Goal: Navigation & Orientation: Find specific page/section

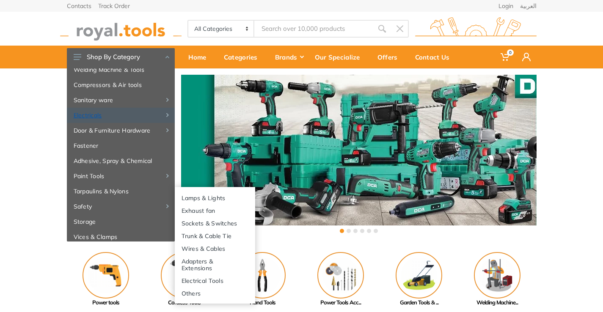
scroll to position [85, 0]
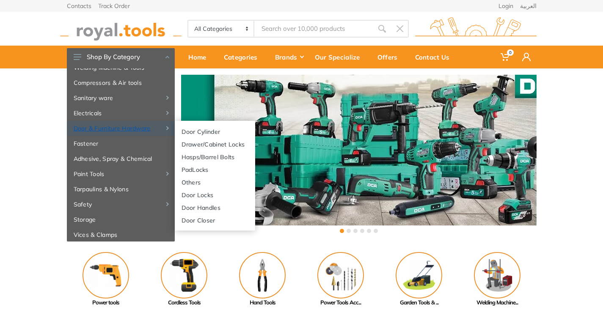
click at [128, 128] on link "Door & Furniture Hardware" at bounding box center [121, 128] width 108 height 15
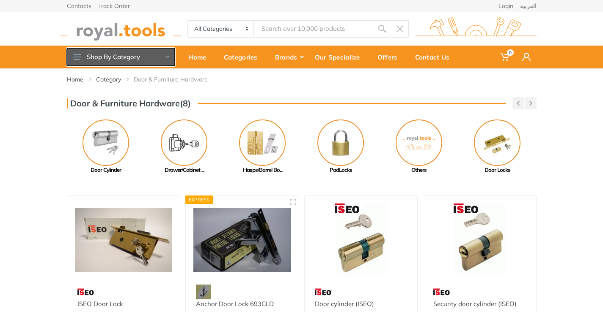
click at [139, 56] on button "Shop By Category" at bounding box center [121, 57] width 108 height 18
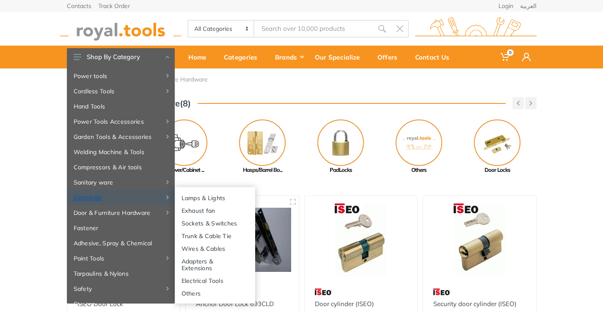
click at [114, 199] on link "Electricals" at bounding box center [121, 197] width 108 height 15
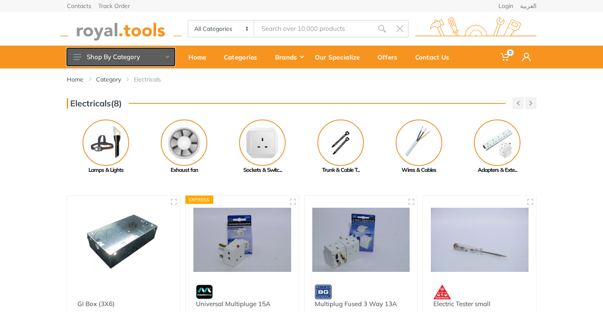
click at [141, 52] on button "Shop By Category" at bounding box center [121, 57] width 108 height 18
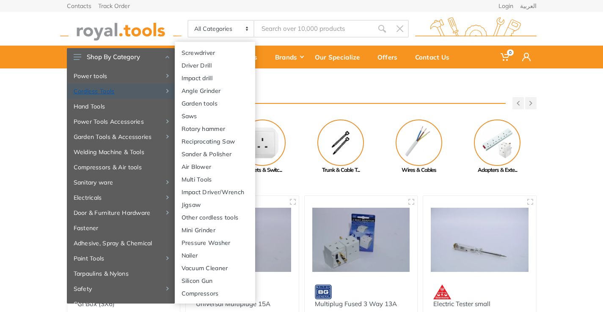
click at [102, 87] on link "Cordless Tools" at bounding box center [121, 91] width 108 height 15
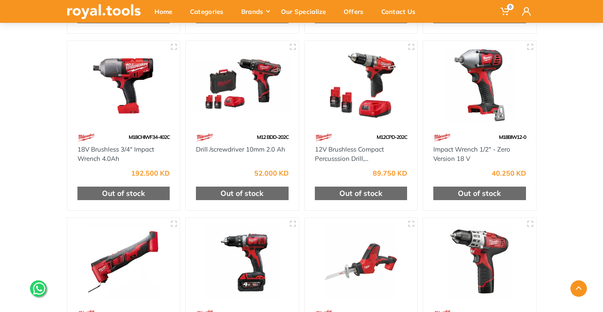
scroll to position [2622, 0]
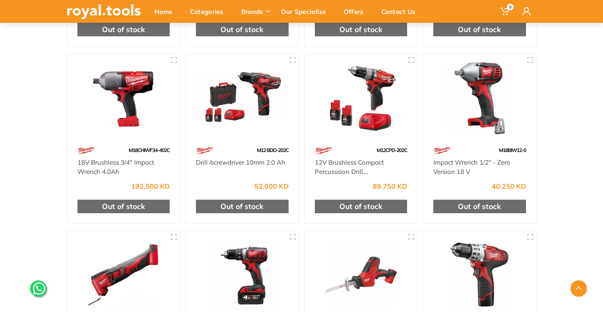
click at [100, 8] on img at bounding box center [104, 11] width 74 height 15
click at [173, 12] on div "Home" at bounding box center [166, 12] width 36 height 18
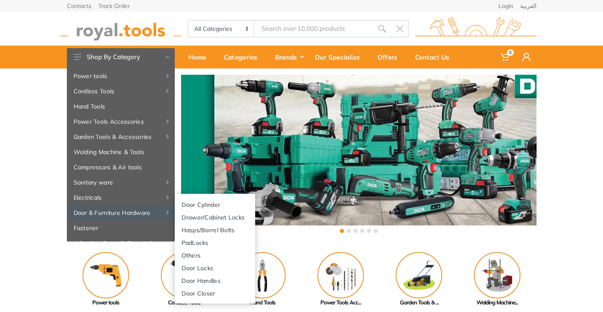
scroll to position [91, 0]
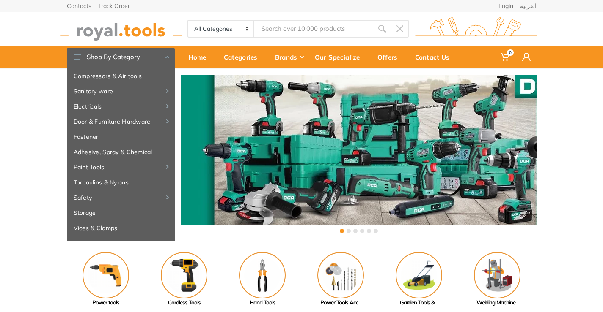
click at [94, 32] on img at bounding box center [120, 28] width 121 height 23
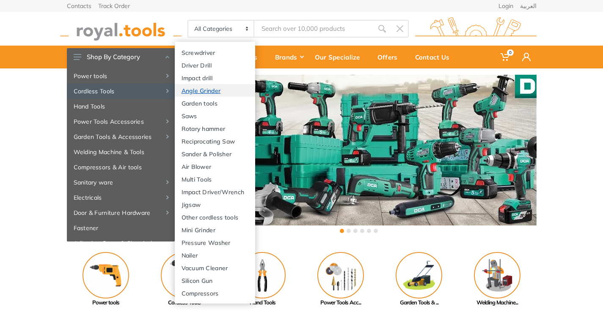
click at [184, 92] on link "Angle Grinder" at bounding box center [215, 90] width 80 height 13
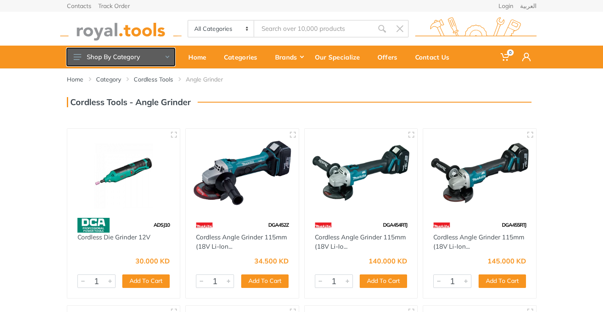
click at [160, 59] on button "Shop By Category" at bounding box center [121, 57] width 108 height 18
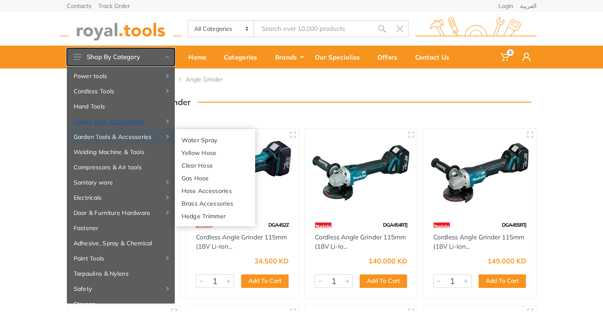
drag, startPoint x: 68, startPoint y: 53, endPoint x: 90, endPoint y: 124, distance: 74.6
click at [88, 66] on div "Multi-function tools" at bounding box center [121, 57] width 108 height 18
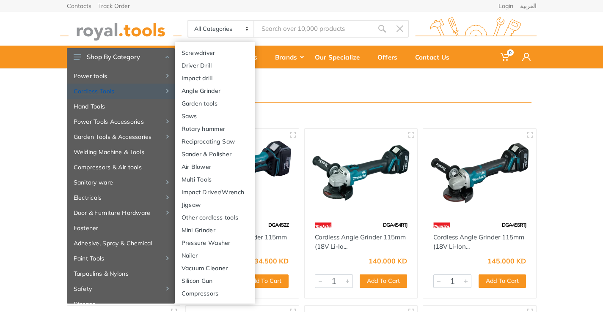
click at [89, 88] on link "Cordless Tools" at bounding box center [121, 91] width 108 height 15
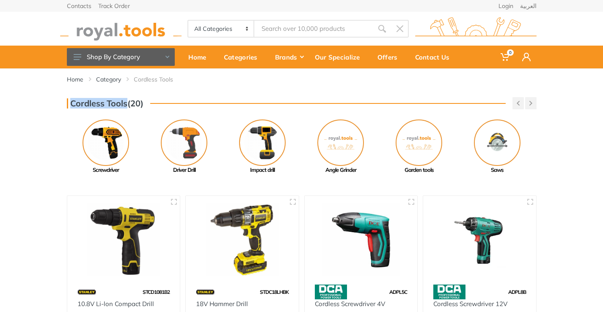
drag, startPoint x: 71, startPoint y: 103, endPoint x: 127, endPoint y: 105, distance: 55.5
click at [127, 105] on h3 "Cordless Tools(20)" at bounding box center [105, 104] width 77 height 10
copy h3 "Cordless Tools"
click at [141, 57] on button "Shop By Category" at bounding box center [121, 57] width 108 height 18
click at [121, 55] on button "Shop By Category" at bounding box center [121, 57] width 108 height 18
